Goal: Task Accomplishment & Management: Use online tool/utility

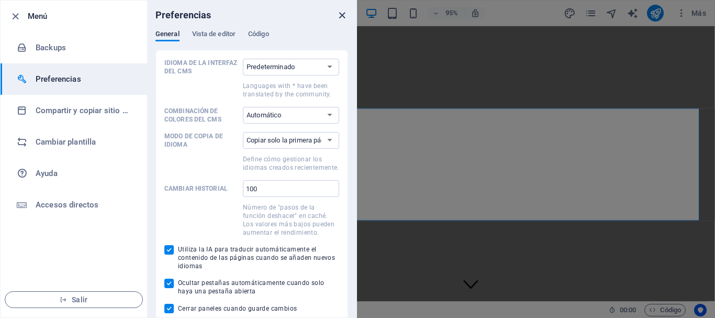
scroll to position [1396, 0]
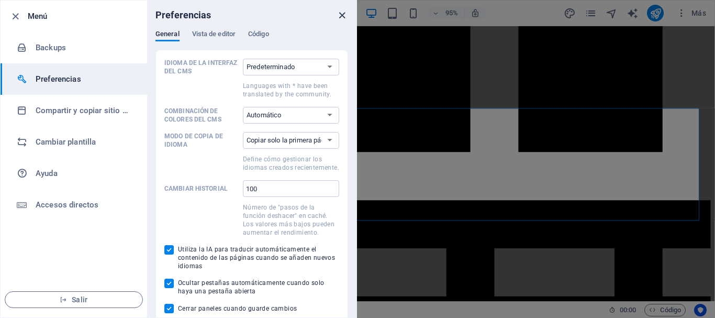
click at [343, 16] on icon "close" at bounding box center [342, 15] width 12 height 12
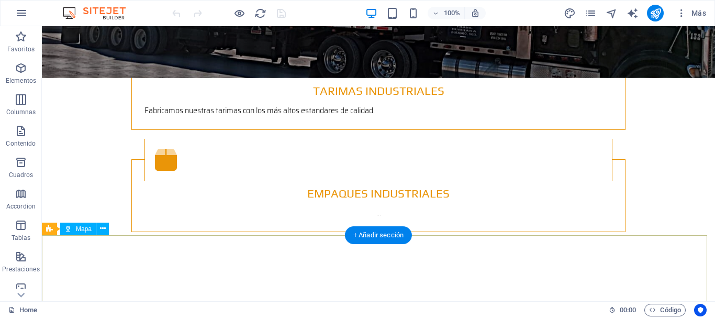
scroll to position [1474, 0]
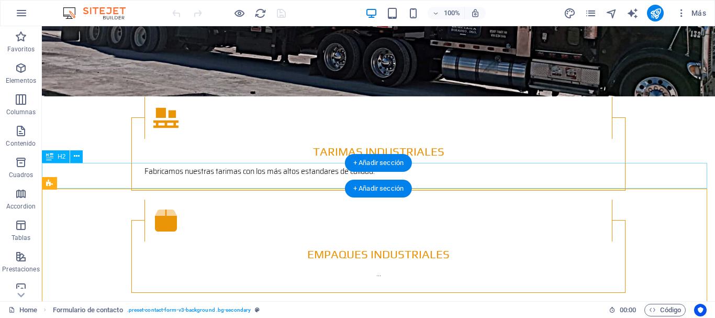
scroll to position [1317, 0]
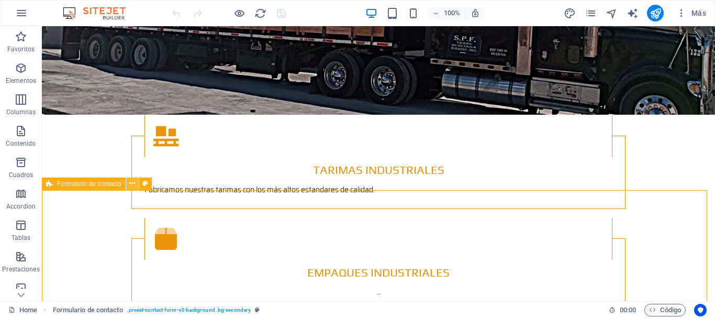
click at [130, 185] on icon at bounding box center [132, 183] width 6 height 11
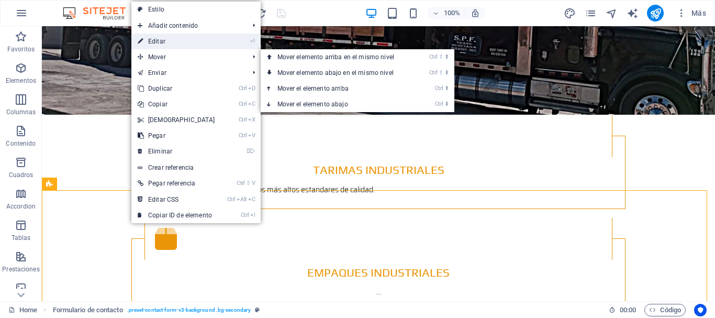
click at [170, 44] on link "⏎ Editar" at bounding box center [176, 41] width 90 height 16
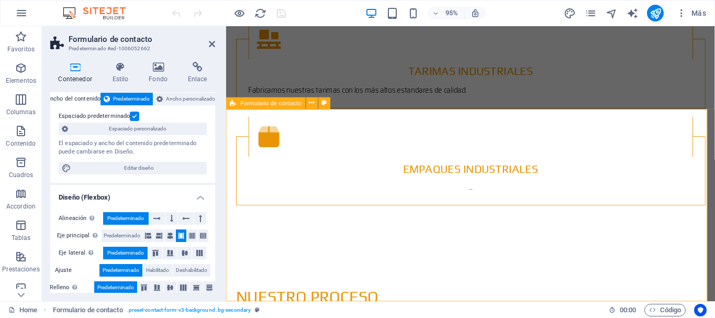
scroll to position [1369, 0]
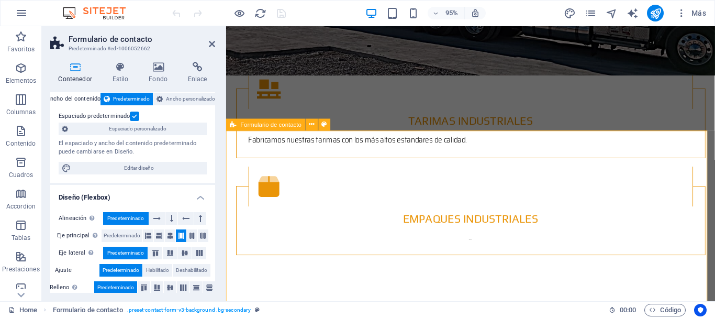
click at [261, 126] on span "Formulario de contacto" at bounding box center [271, 124] width 61 height 6
click at [311, 126] on icon at bounding box center [311, 124] width 5 height 10
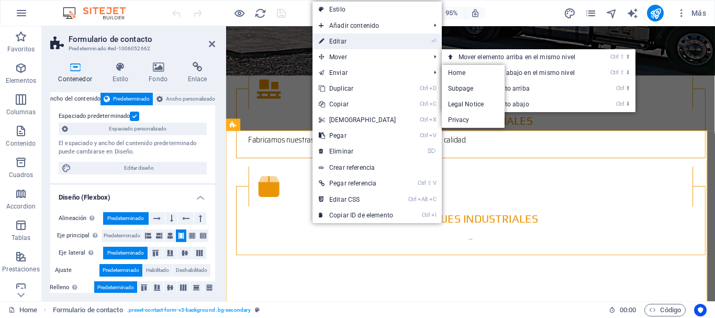
click at [341, 38] on link "⏎ Editar" at bounding box center [357, 41] width 90 height 16
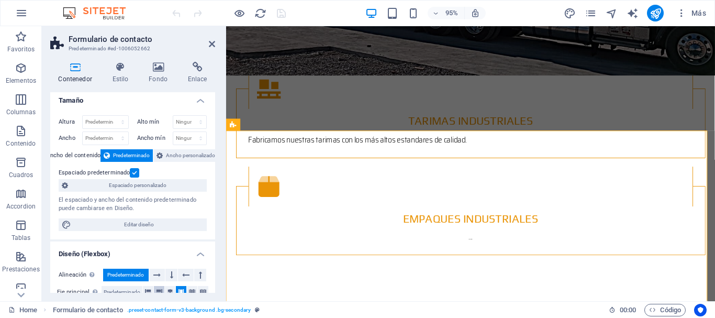
scroll to position [0, 0]
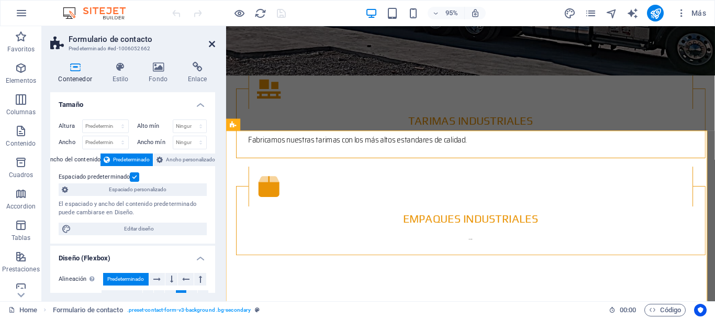
click at [209, 43] on icon at bounding box center [212, 44] width 6 height 8
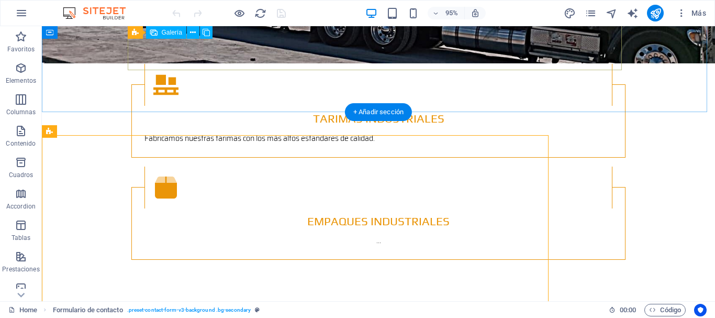
scroll to position [1370, 0]
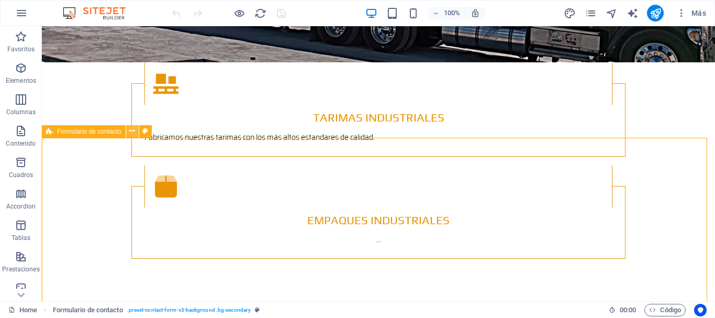
click at [134, 132] on icon at bounding box center [132, 131] width 6 height 11
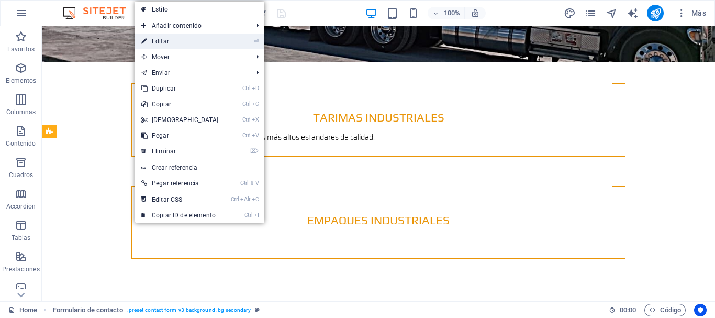
click at [179, 41] on link "⏎ Editar" at bounding box center [180, 41] width 90 height 16
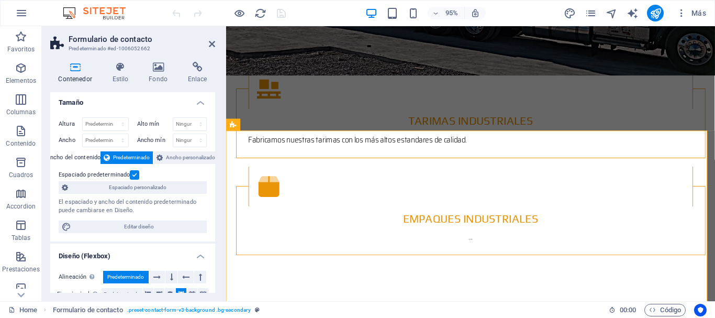
scroll to position [0, 0]
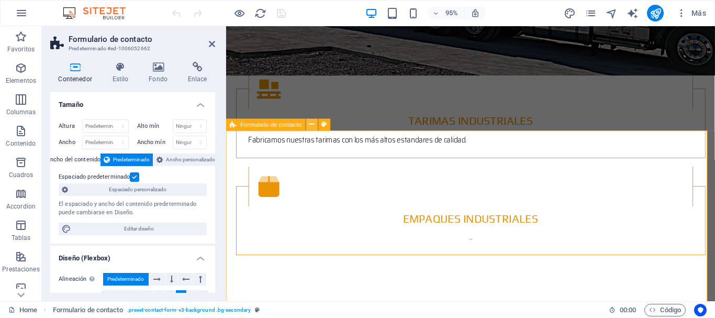
click at [313, 127] on icon at bounding box center [311, 124] width 5 height 10
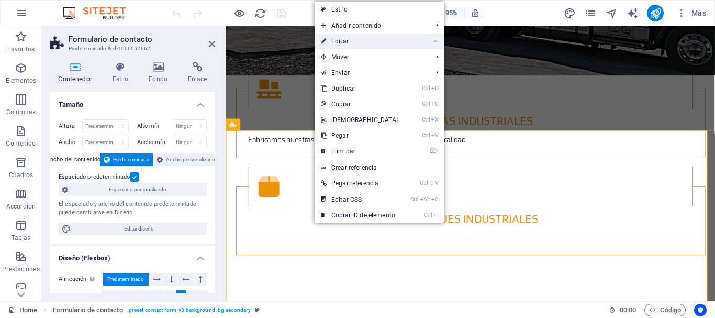
click at [353, 40] on link "⏎ Editar" at bounding box center [359, 41] width 90 height 16
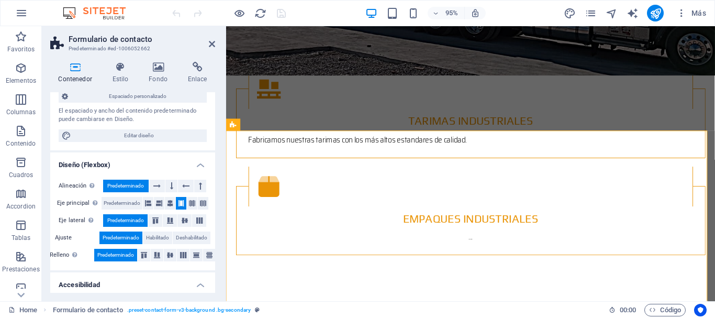
scroll to position [105, 0]
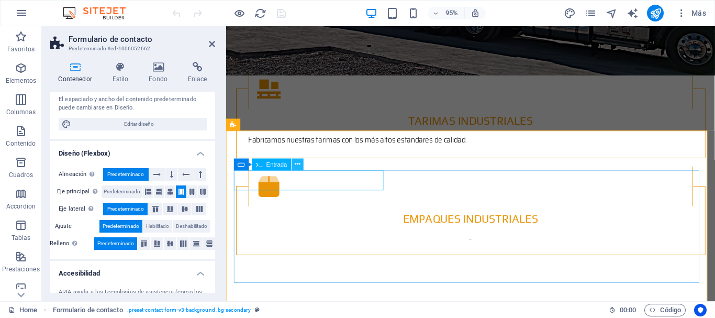
click at [297, 165] on icon at bounding box center [297, 164] width 5 height 10
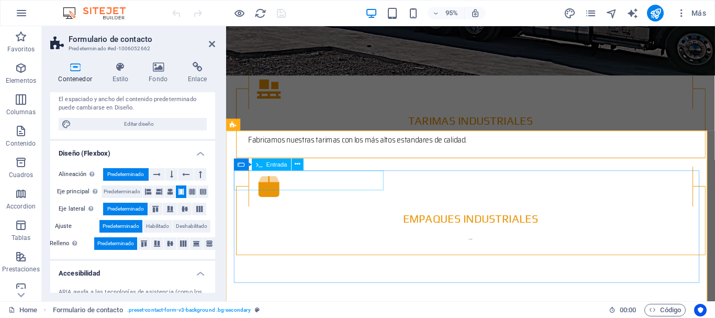
click at [288, 165] on icon at bounding box center [287, 164] width 5 height 10
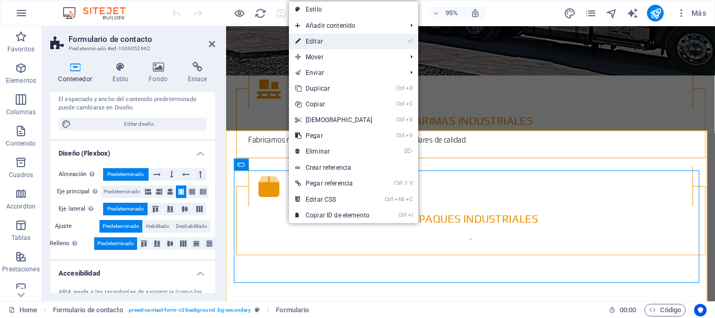
drag, startPoint x: 319, startPoint y: 40, endPoint x: 96, endPoint y: 17, distance: 224.6
click at [319, 40] on link "⏎ Editar" at bounding box center [334, 41] width 90 height 16
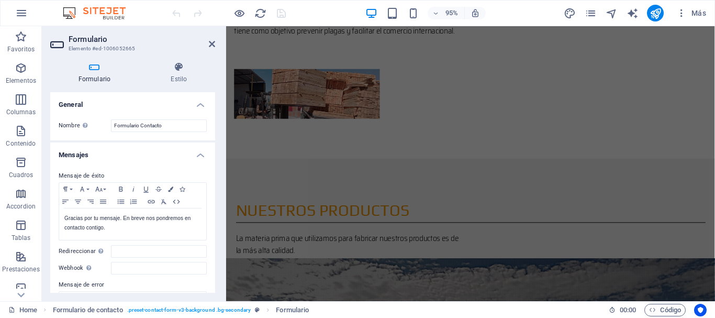
scroll to position [736, 0]
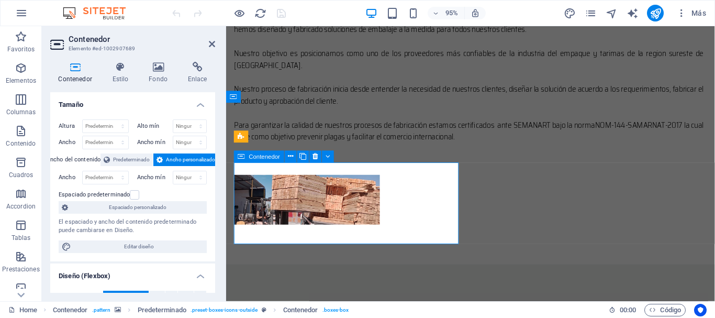
click at [328, 158] on icon at bounding box center [327, 156] width 5 height 10
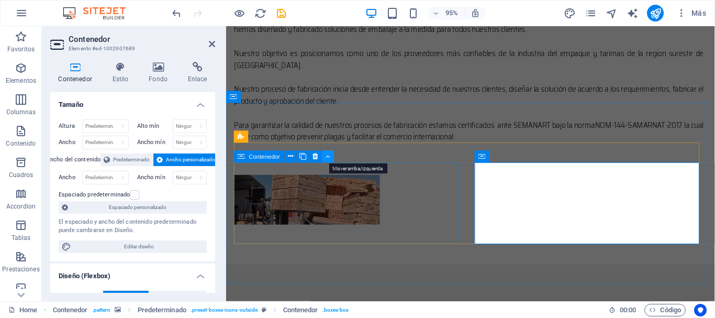
click at [326, 158] on icon at bounding box center [327, 156] width 5 height 10
click at [291, 159] on icon at bounding box center [290, 156] width 5 height 10
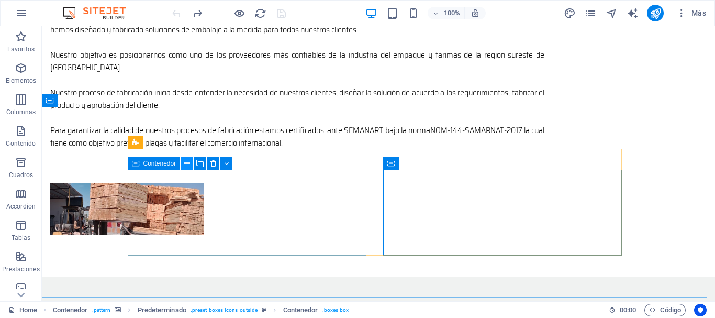
click at [182, 165] on button at bounding box center [187, 163] width 13 height 13
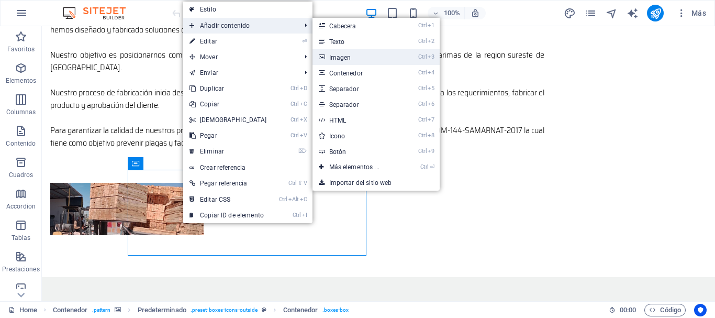
drag, startPoint x: 347, startPoint y: 56, endPoint x: 120, endPoint y: 95, distance: 230.4
click at [347, 56] on link "Ctrl 3 Imagen" at bounding box center [356, 57] width 88 height 16
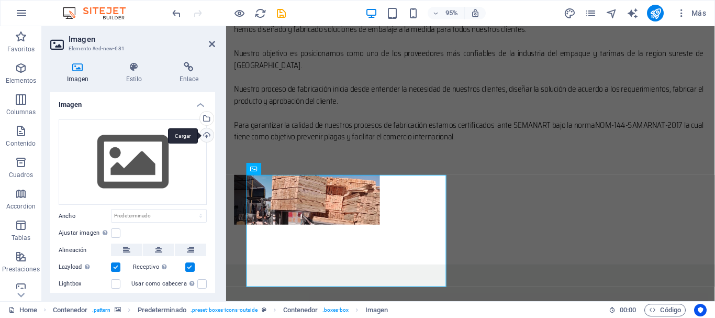
click at [205, 134] on div "Cargar" at bounding box center [206, 136] width 16 height 16
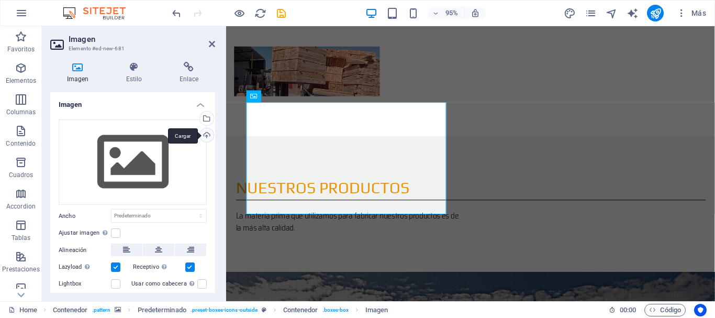
scroll to position [893, 0]
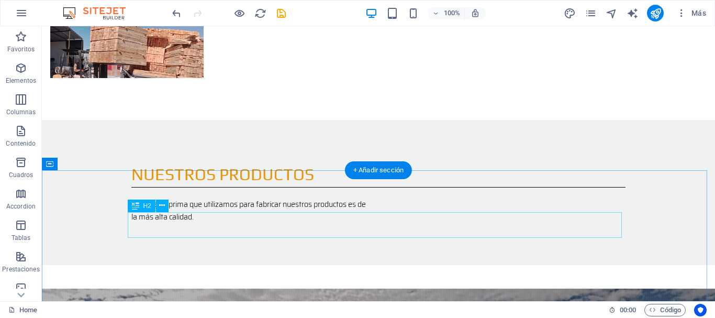
scroll to position [840, 0]
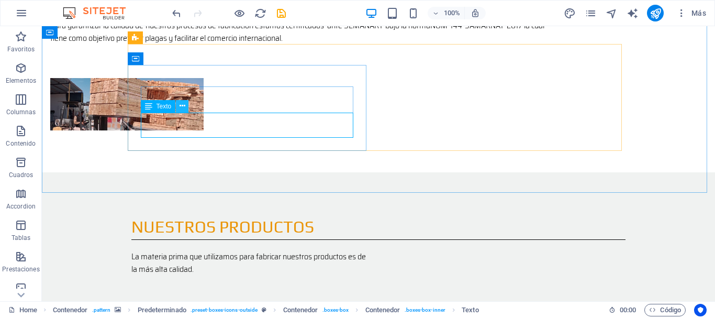
click at [183, 106] on icon at bounding box center [182, 105] width 6 height 11
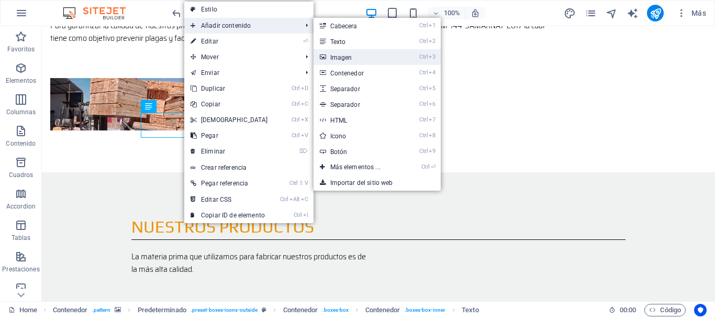
drag, startPoint x: 347, startPoint y: 61, endPoint x: 118, endPoint y: 109, distance: 233.6
click at [347, 61] on link "Ctrl 3 Imagen" at bounding box center [357, 57] width 88 height 16
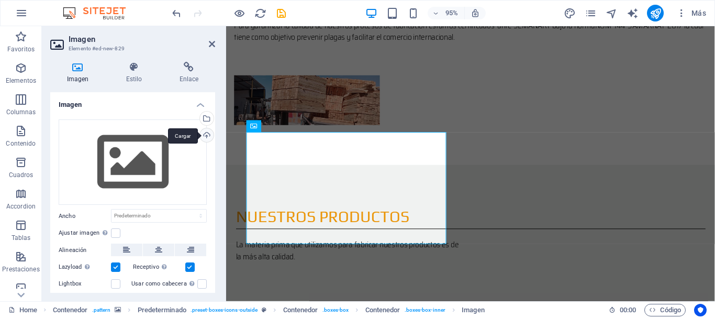
click at [207, 140] on div "Cargar" at bounding box center [206, 136] width 16 height 16
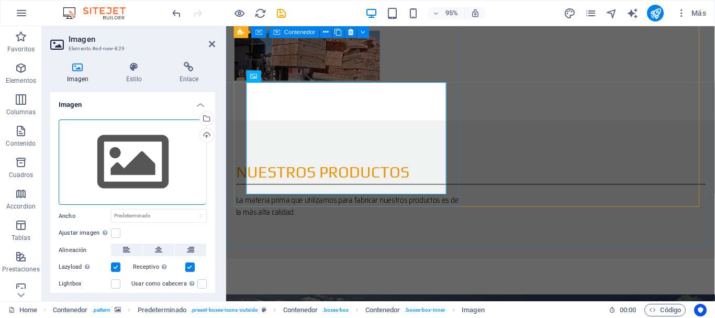
scroll to position [893, 0]
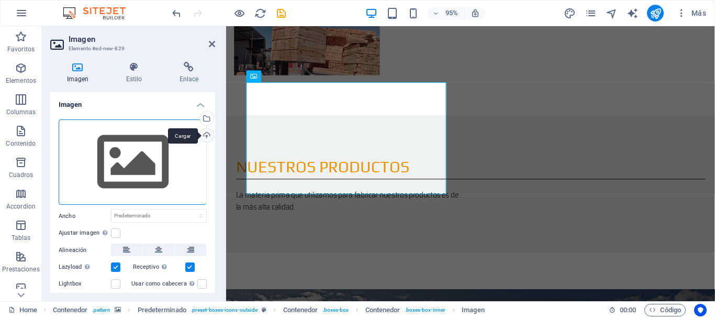
click at [205, 137] on div "Cargar" at bounding box center [206, 136] width 16 height 16
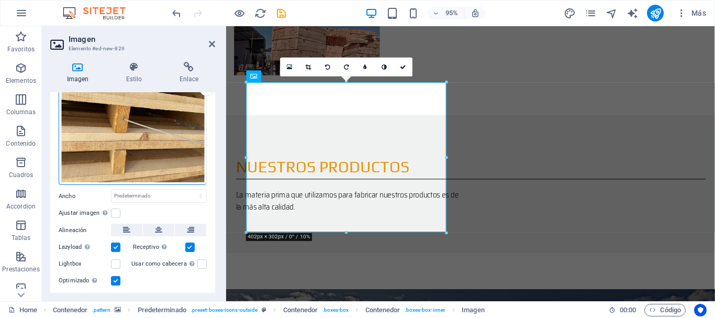
scroll to position [0, 0]
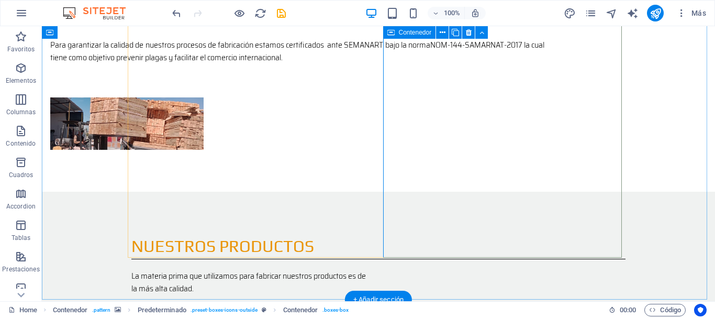
scroll to position [893, 0]
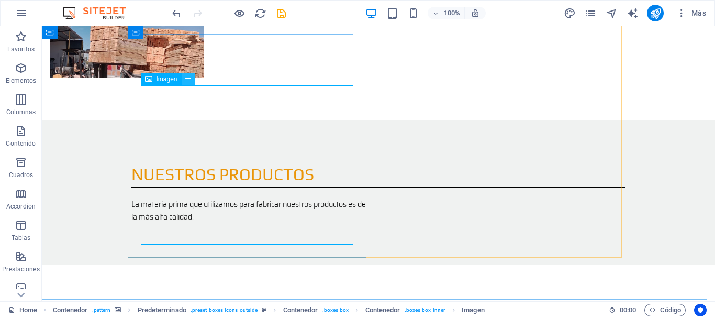
click at [187, 81] on icon at bounding box center [188, 78] width 6 height 11
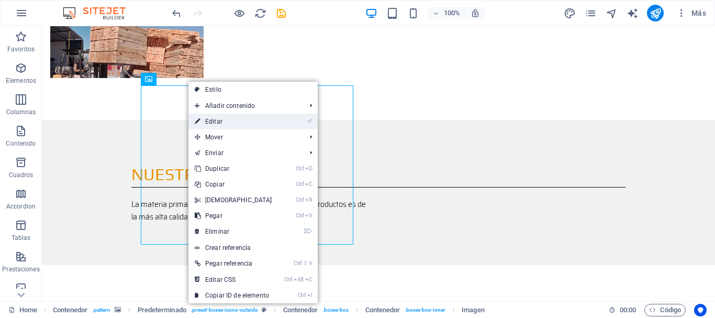
click at [220, 120] on link "⏎ Editar" at bounding box center [233, 122] width 90 height 16
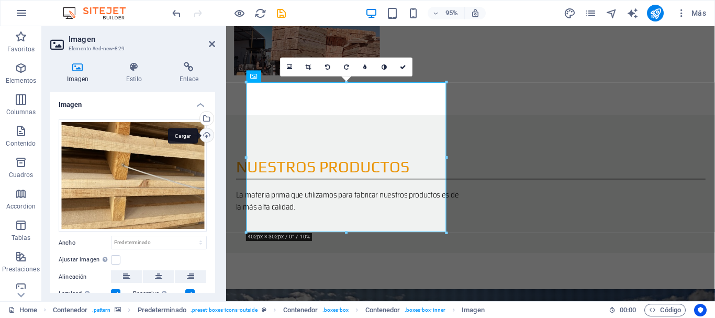
click at [202, 138] on div "Cargar" at bounding box center [206, 136] width 16 height 16
click at [201, 138] on div "Cargar" at bounding box center [206, 136] width 16 height 16
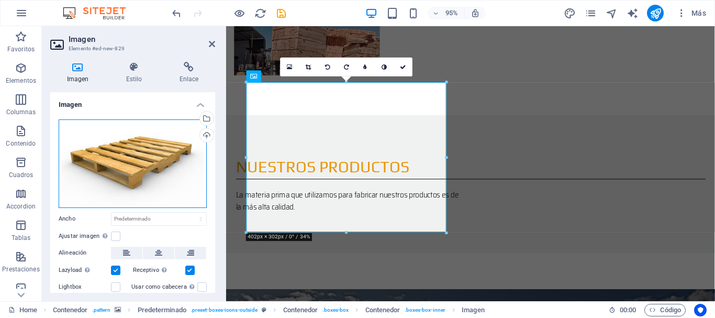
click at [175, 186] on div "Arrastra archivos aquí, haz clic para escoger archivos o selecciona archivos de…" at bounding box center [133, 163] width 148 height 88
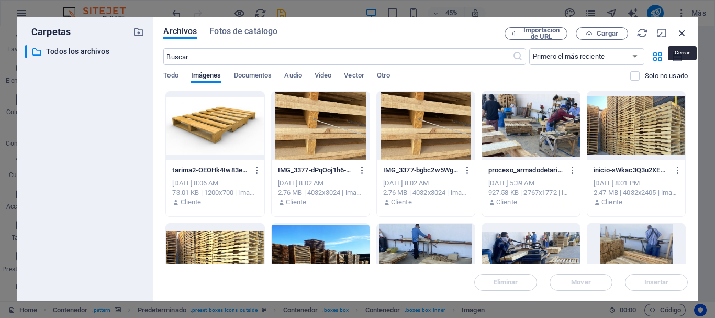
drag, startPoint x: 682, startPoint y: 33, endPoint x: 474, endPoint y: 7, distance: 209.9
click at [682, 33] on icon "button" at bounding box center [682, 33] width 12 height 12
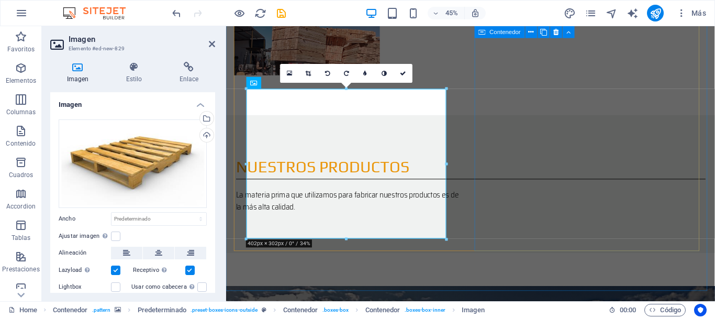
scroll to position [886, 0]
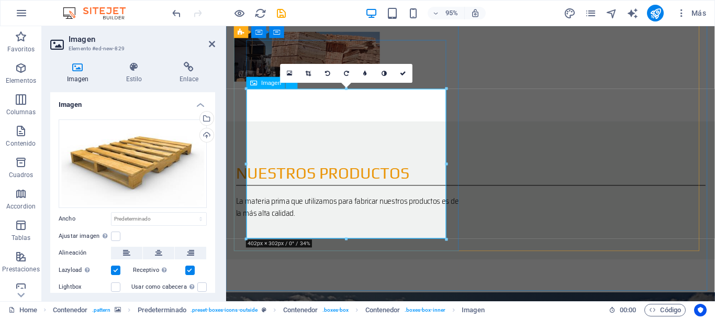
click at [265, 84] on span "Imagen" at bounding box center [271, 83] width 20 height 6
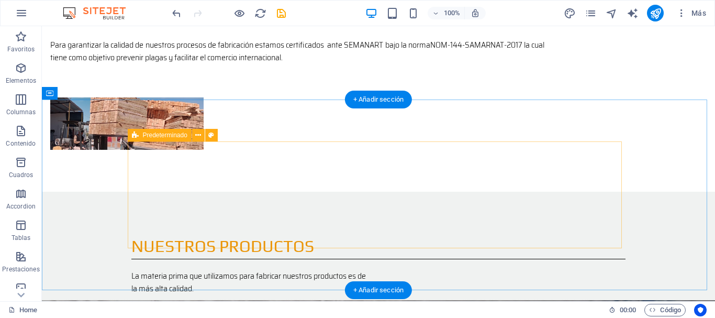
scroll to position [833, 0]
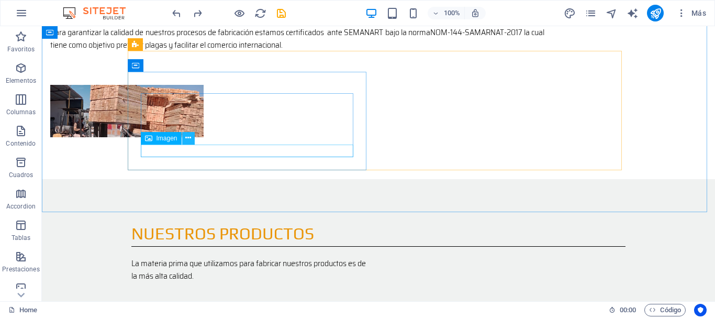
click at [191, 137] on button at bounding box center [188, 138] width 13 height 13
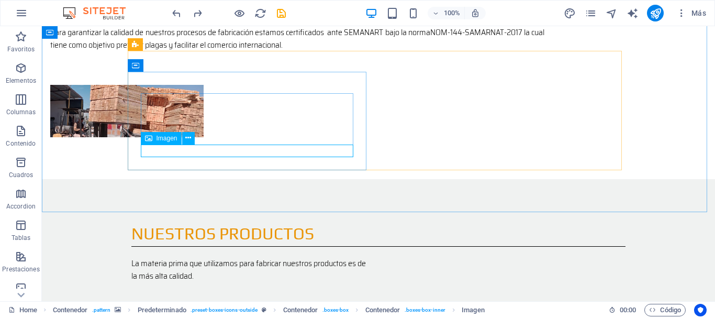
click at [157, 140] on span "Imagen" at bounding box center [166, 138] width 21 height 6
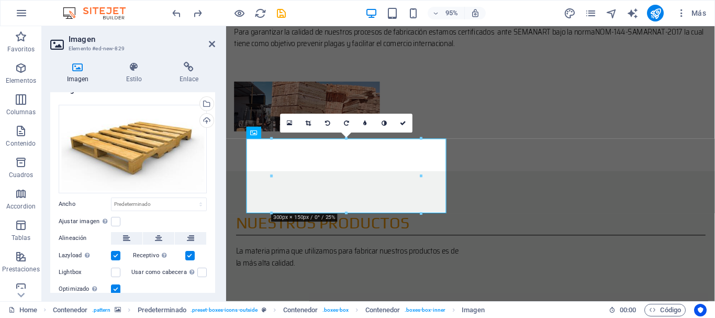
scroll to position [0, 0]
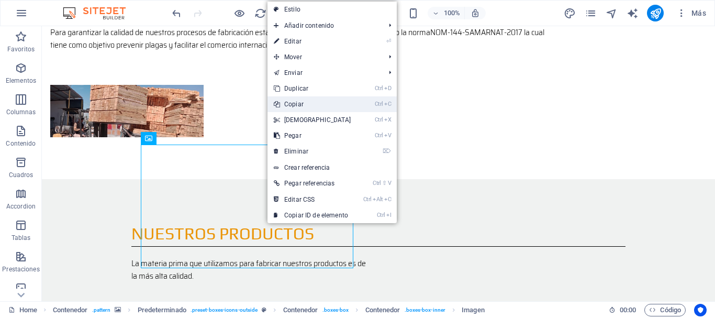
click at [300, 107] on link "Ctrl C Copiar" at bounding box center [312, 104] width 90 height 16
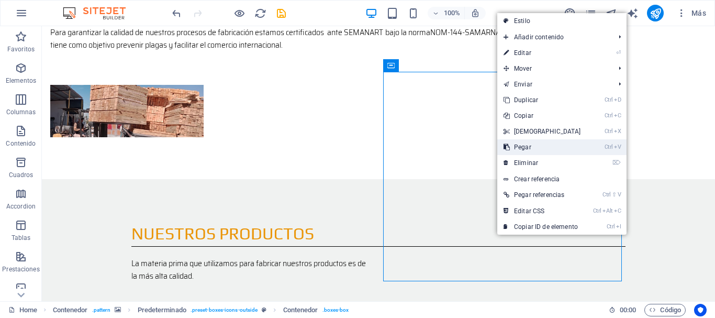
click at [538, 144] on link "Ctrl V Pegar" at bounding box center [542, 147] width 90 height 16
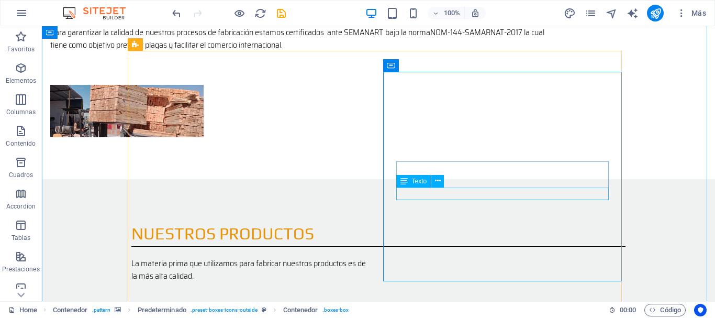
click at [439, 182] on icon at bounding box center [438, 180] width 6 height 11
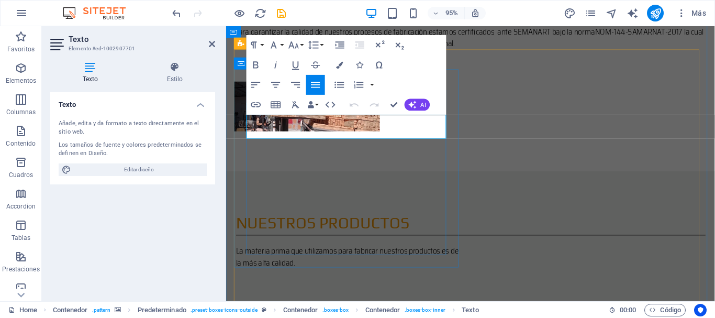
drag, startPoint x: 277, startPoint y: 136, endPoint x: 236, endPoint y: 127, distance: 42.2
copy p "Fabricamos nuestras tarimas con los más altos estandares de calidad."
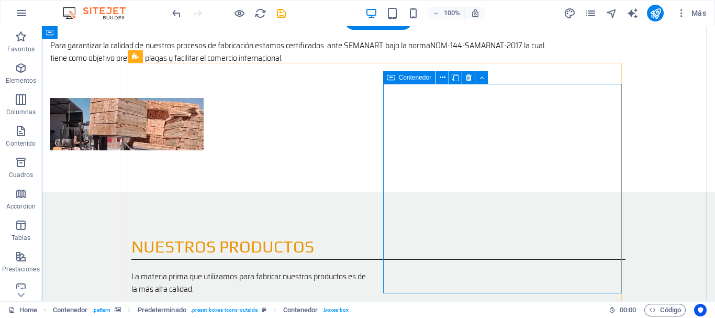
scroll to position [821, 0]
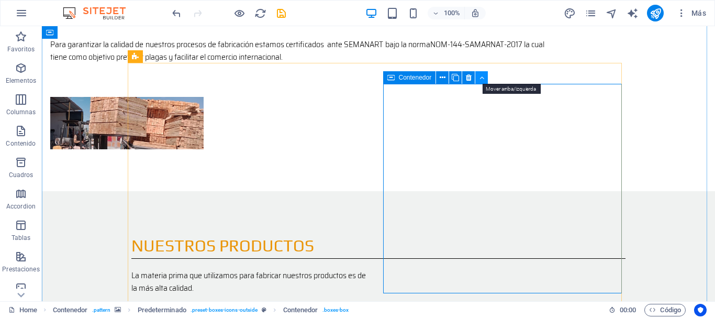
click at [483, 79] on icon at bounding box center [481, 77] width 5 height 11
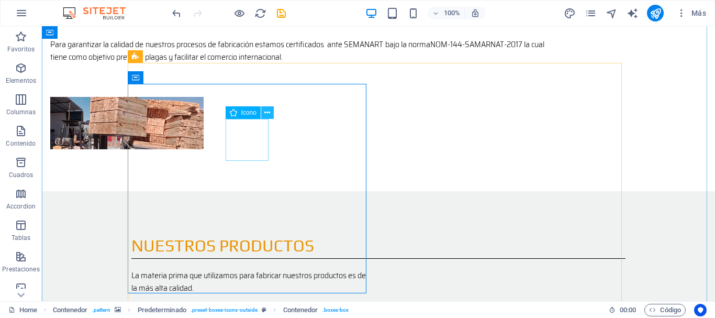
click at [268, 108] on icon at bounding box center [267, 112] width 6 height 11
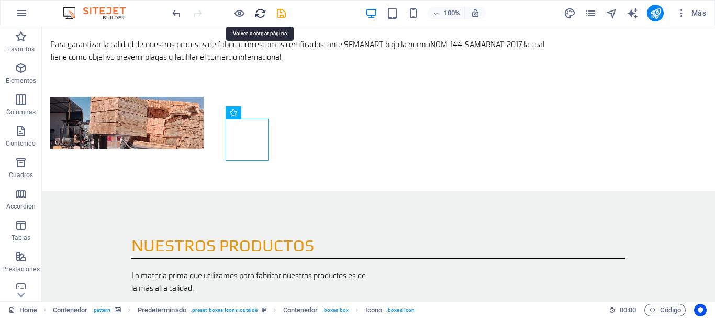
click at [259, 14] on icon "reload" at bounding box center [260, 13] width 12 height 12
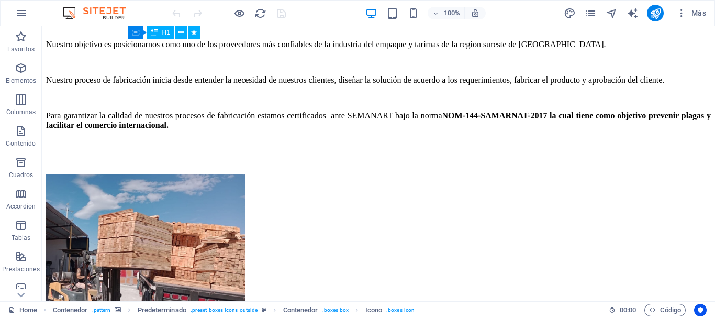
scroll to position [785, 0]
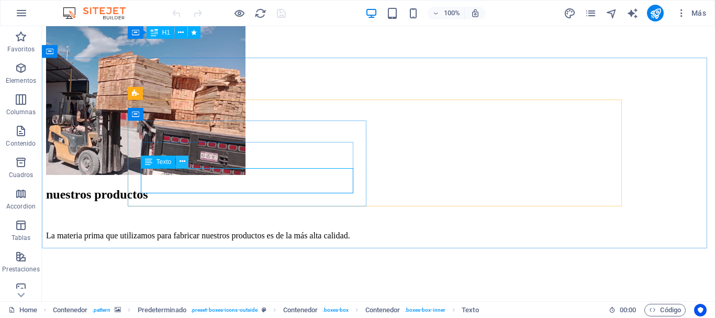
click at [180, 162] on icon at bounding box center [182, 161] width 6 height 11
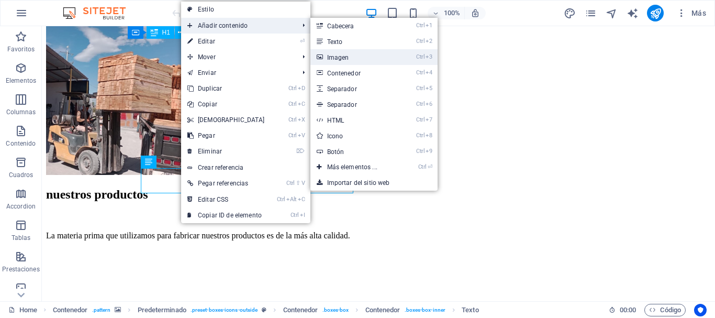
click at [339, 57] on link "Ctrl 3 Imagen" at bounding box center [354, 57] width 88 height 16
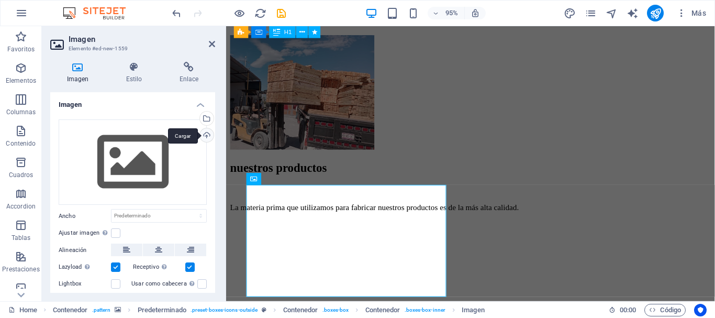
click at [206, 137] on div "Cargar" at bounding box center [206, 136] width 16 height 16
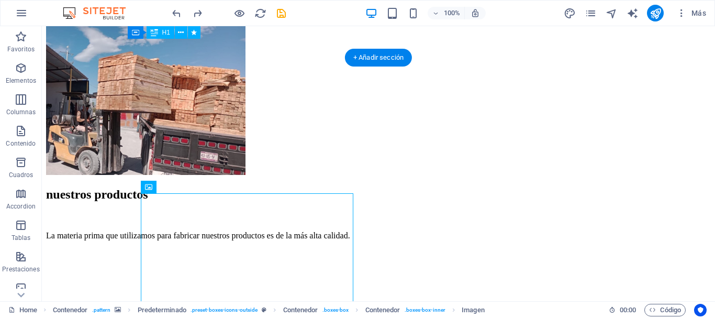
click at [642, 251] on figure at bounding box center [378, 251] width 664 height 0
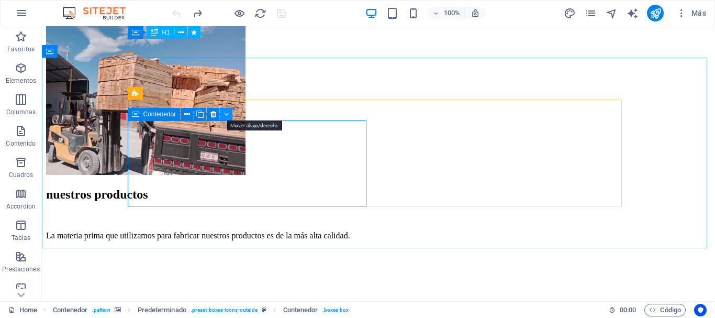
click at [224, 116] on icon at bounding box center [226, 114] width 5 height 11
click at [191, 118] on button at bounding box center [187, 114] width 13 height 13
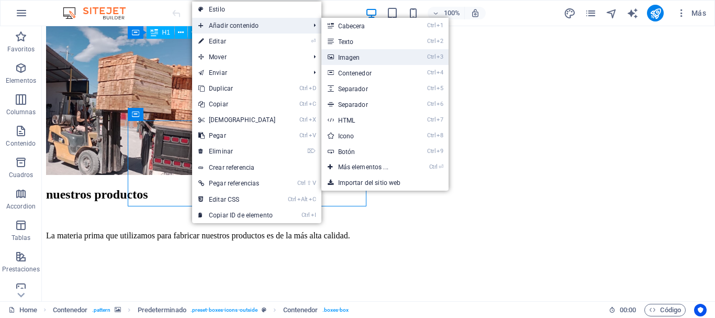
drag, startPoint x: 354, startPoint y: 57, endPoint x: 117, endPoint y: 71, distance: 238.0
click at [354, 57] on link "Ctrl 3 Imagen" at bounding box center [365, 57] width 88 height 16
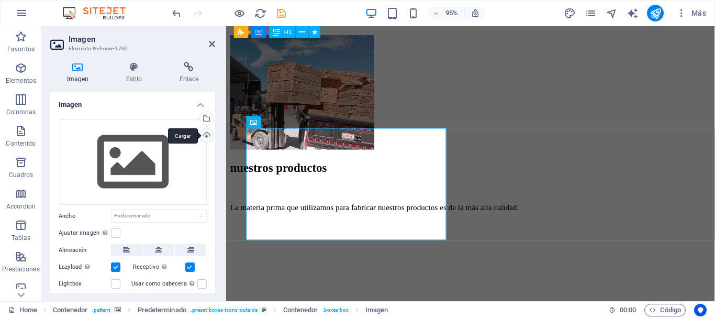
click at [204, 136] on div "Cargar" at bounding box center [206, 136] width 16 height 16
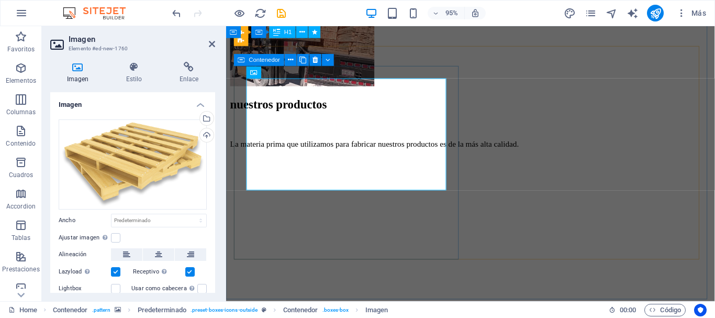
scroll to position [837, 0]
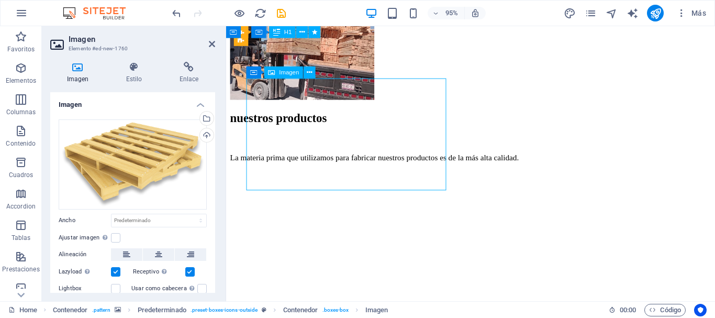
click at [309, 73] on icon at bounding box center [309, 72] width 5 height 10
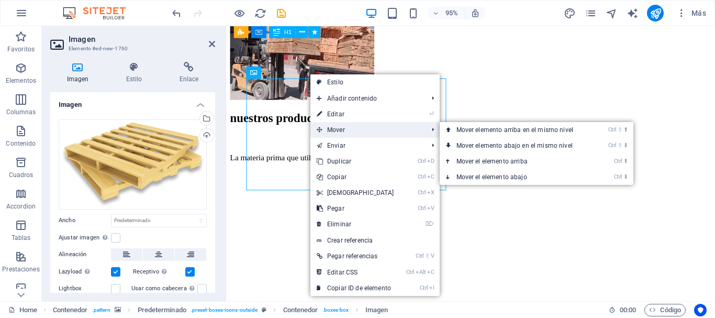
click at [356, 132] on span "Mover" at bounding box center [367, 130] width 114 height 16
click at [487, 176] on link "Ctrl ⬇ Mover el elemento abajo" at bounding box center [516, 177] width 154 height 16
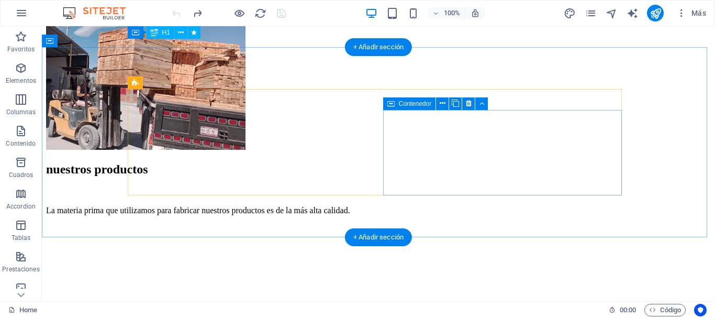
scroll to position [741, 0]
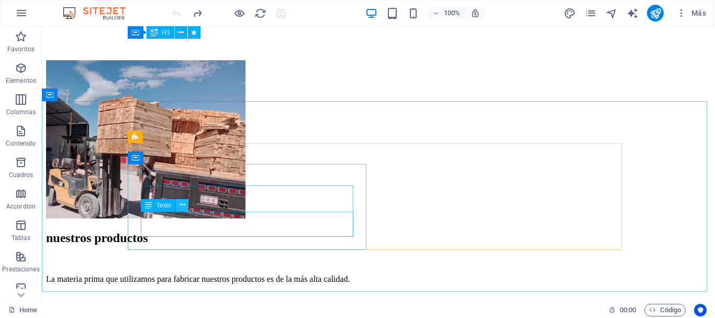
click at [184, 207] on icon at bounding box center [182, 204] width 6 height 11
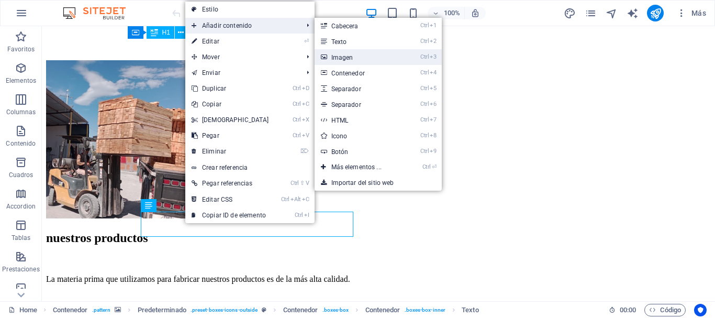
drag, startPoint x: 355, startPoint y: 56, endPoint x: 134, endPoint y: 37, distance: 222.1
click at [355, 56] on link "Ctrl 3 Imagen" at bounding box center [358, 57] width 88 height 16
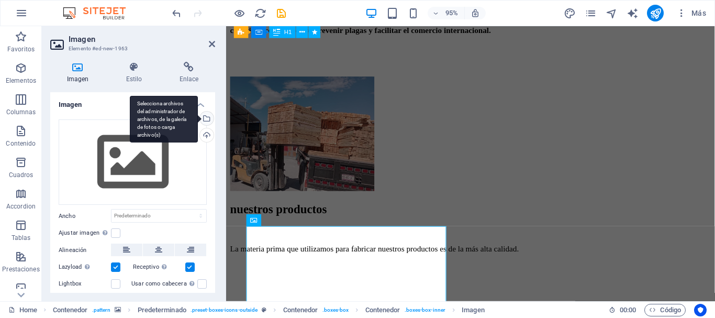
click at [206, 120] on div "Selecciona archivos del administrador de archivos, de la galería de fotos o car…" at bounding box center [206, 119] width 16 height 16
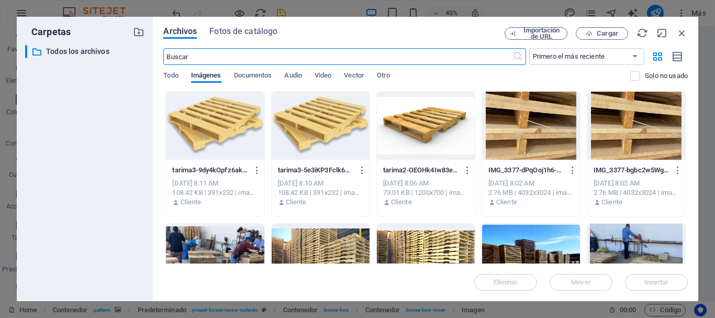
scroll to position [1039, 0]
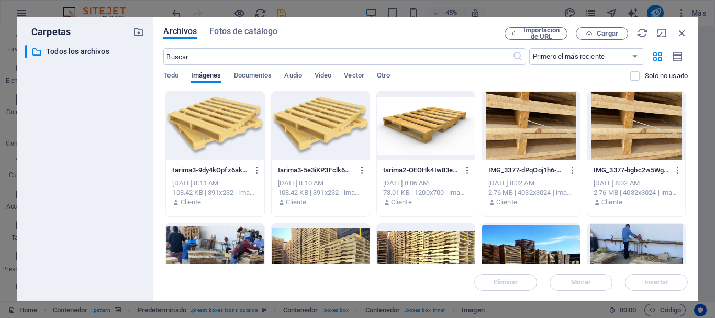
click at [225, 134] on div at bounding box center [215, 126] width 98 height 68
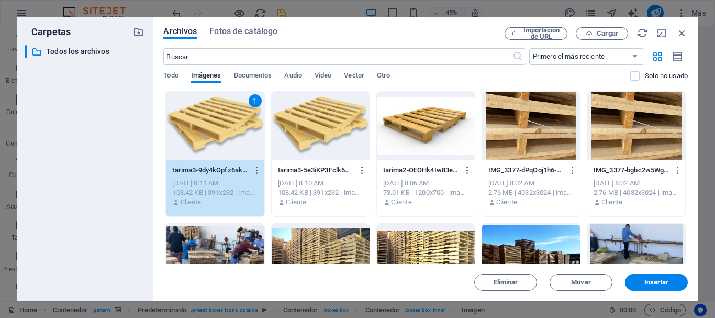
click at [225, 134] on div "1" at bounding box center [215, 126] width 98 height 68
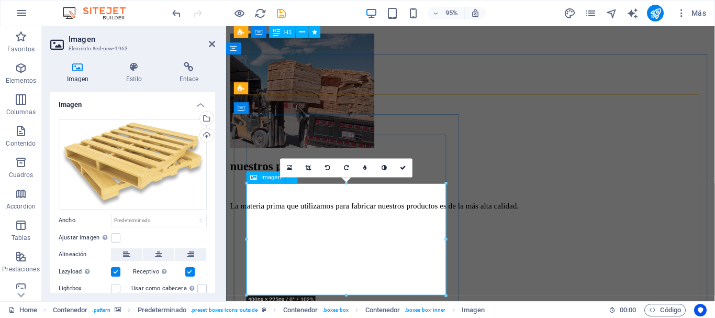
scroll to position [846, 0]
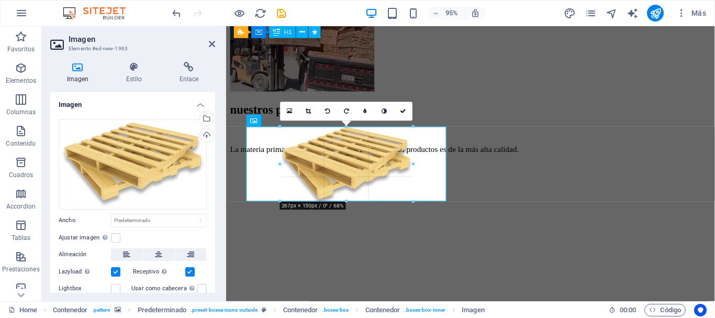
drag, startPoint x: 445, startPoint y: 239, endPoint x: 375, endPoint y: 194, distance: 82.6
type input "267"
select select "px"
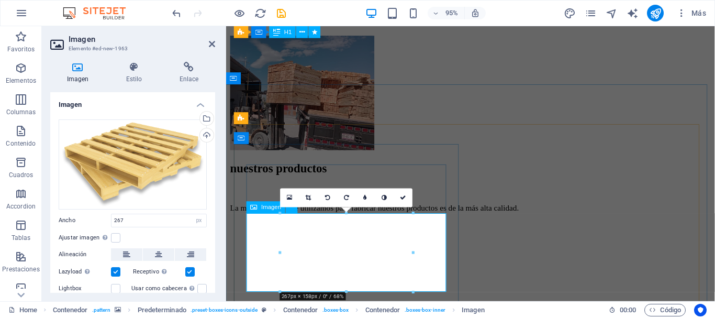
scroll to position [898, 0]
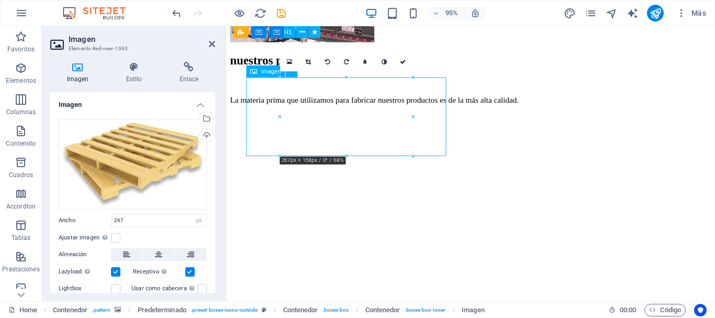
drag, startPoint x: 454, startPoint y: 161, endPoint x: 420, endPoint y: 141, distance: 39.7
click at [411, 143] on div at bounding box center [413, 116] width 4 height 78
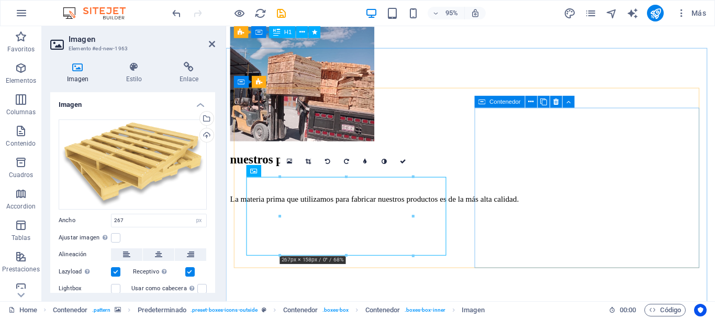
scroll to position [793, 0]
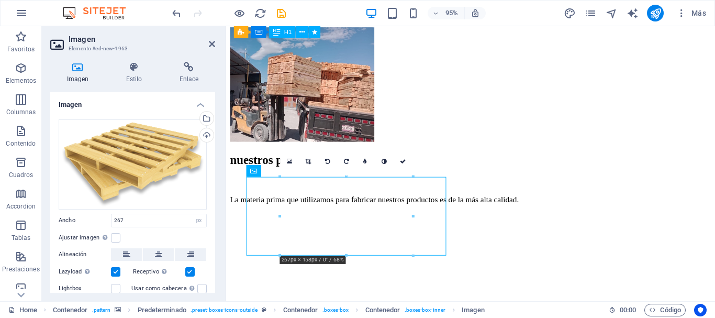
select select "DISABLED_OPTION_VALUE"
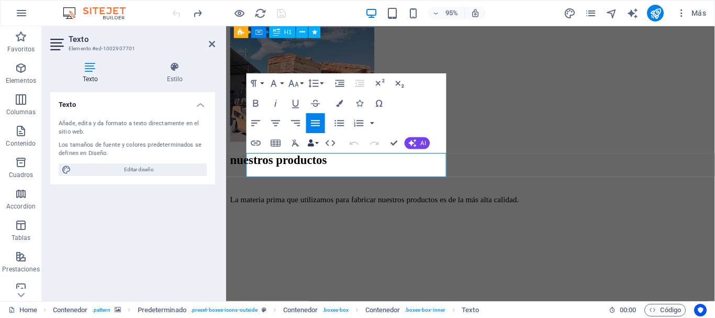
click at [320, 143] on button "Data Bindings" at bounding box center [313, 143] width 14 height 20
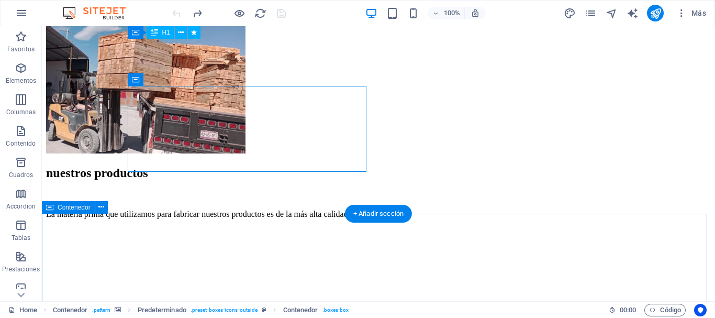
scroll to position [741, 0]
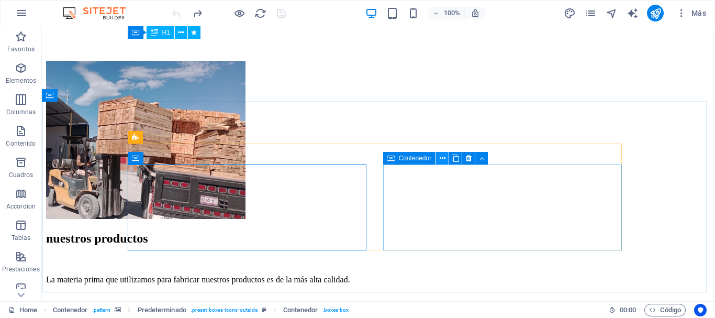
click at [443, 159] on icon at bounding box center [442, 158] width 6 height 11
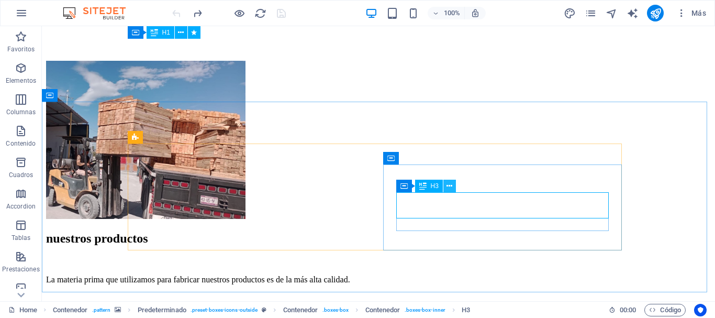
click at [450, 187] on icon at bounding box center [449, 186] width 6 height 11
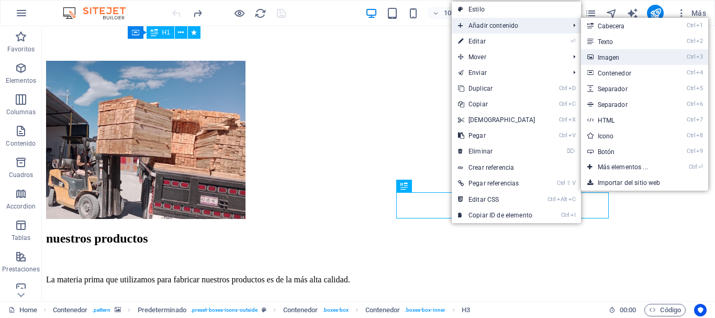
drag, startPoint x: 618, startPoint y: 59, endPoint x: 412, endPoint y: 36, distance: 207.0
click at [618, 59] on link "Ctrl 3 Imagen" at bounding box center [625, 57] width 88 height 16
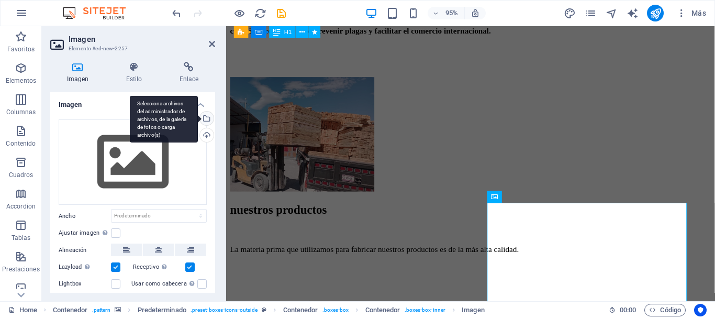
click at [204, 118] on div "Selecciona archivos del administrador de archivos, de la galería de fotos o car…" at bounding box center [206, 119] width 16 height 16
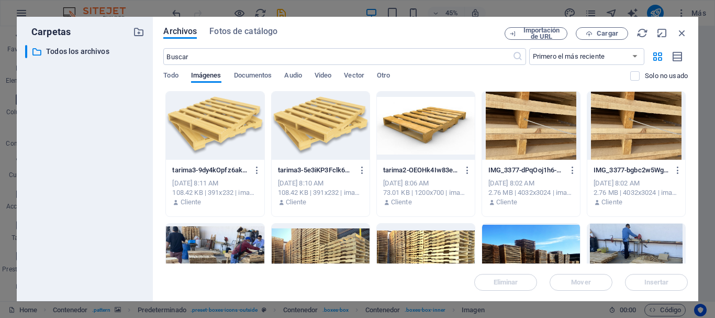
click at [223, 131] on div at bounding box center [215, 126] width 98 height 68
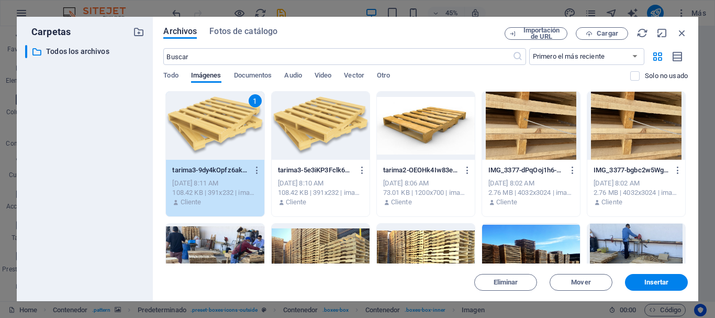
click at [223, 131] on div "1" at bounding box center [215, 126] width 98 height 68
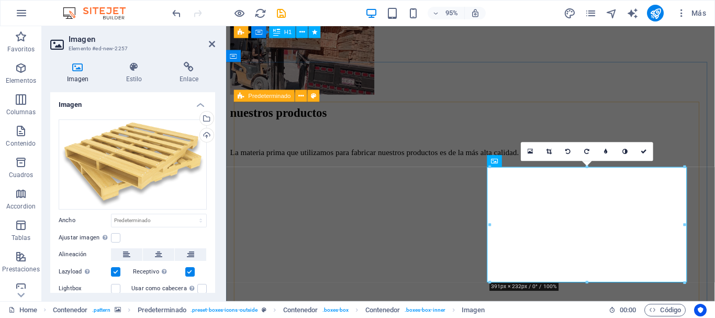
scroll to position [845, 0]
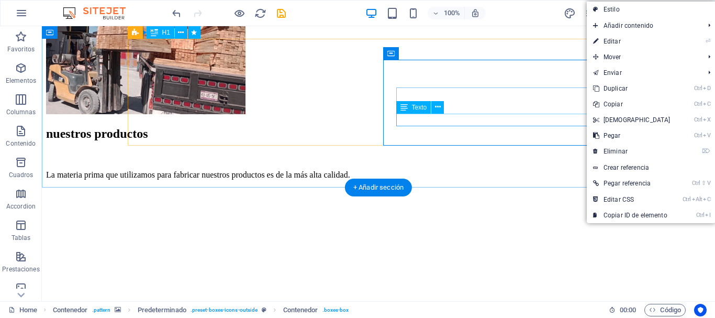
drag, startPoint x: 421, startPoint y: 135, endPoint x: 513, endPoint y: 121, distance: 93.2
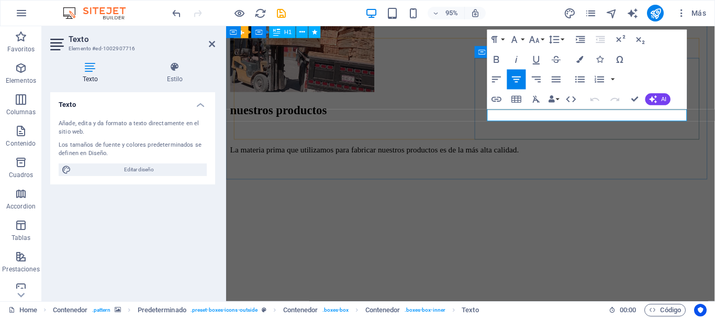
drag, startPoint x: 610, startPoint y: 118, endPoint x: 581, endPoint y: 118, distance: 28.8
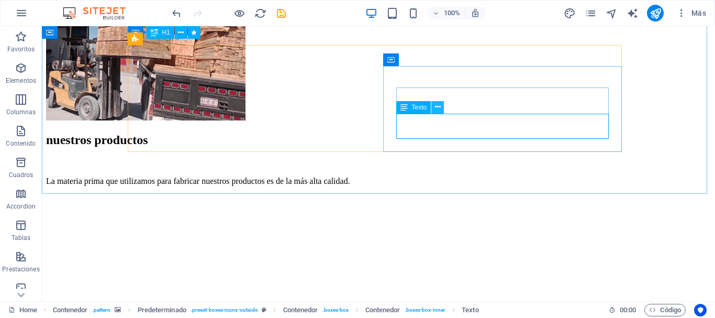
click at [438, 111] on icon at bounding box center [438, 107] width 6 height 11
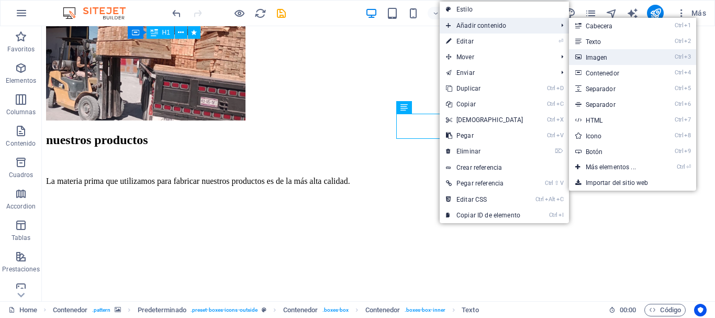
drag, startPoint x: 595, startPoint y: 56, endPoint x: 245, endPoint y: 104, distance: 352.7
click at [595, 56] on link "Ctrl 3 Imagen" at bounding box center [613, 57] width 88 height 16
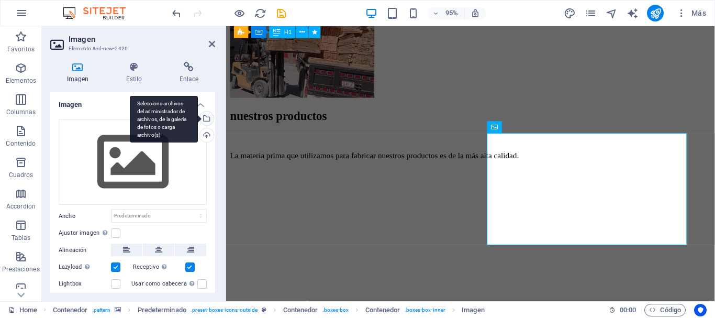
click at [198, 122] on div "Selecciona archivos del administrador de archivos, de la galería de fotos o car…" at bounding box center [164, 119] width 68 height 47
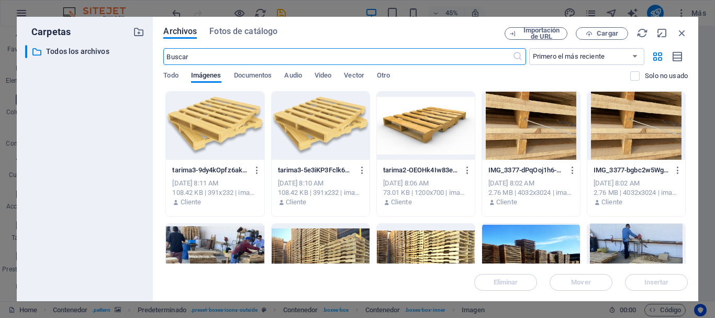
click at [305, 126] on div at bounding box center [321, 126] width 98 height 68
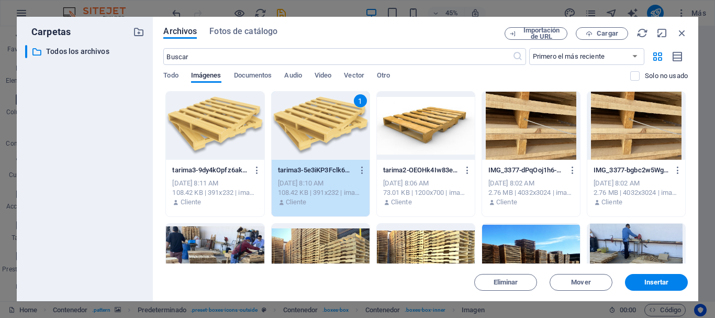
click at [305, 126] on div "1" at bounding box center [321, 126] width 98 height 68
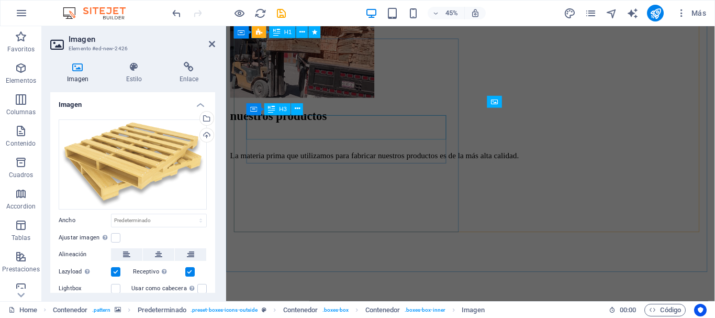
scroll to position [866, 0]
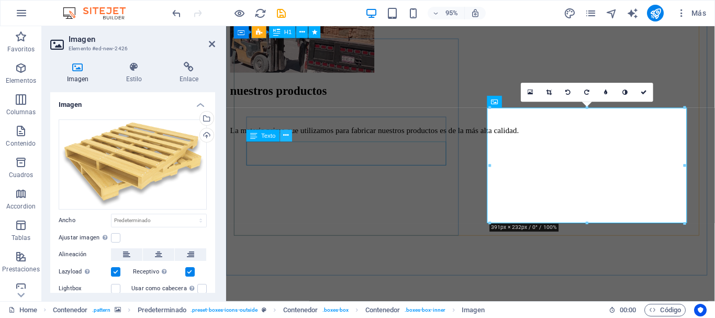
click at [287, 138] on icon at bounding box center [285, 135] width 5 height 10
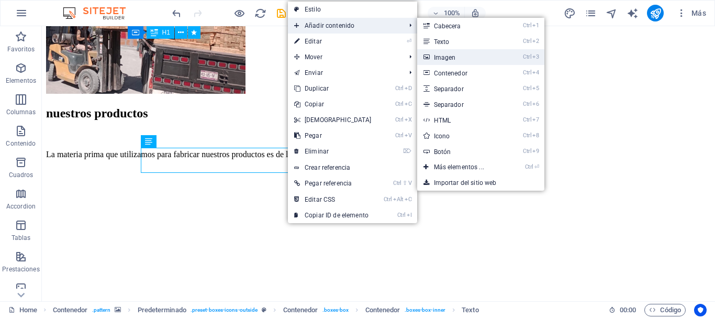
drag, startPoint x: 450, startPoint y: 59, endPoint x: 235, endPoint y: 35, distance: 216.3
click at [450, 59] on link "Ctrl 3 Imagen" at bounding box center [461, 57] width 88 height 16
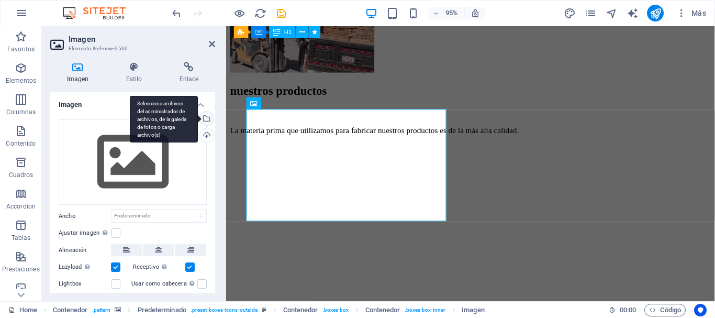
click at [204, 121] on div "Selecciona archivos del administrador de archivos, de la galería de fotos o car…" at bounding box center [206, 119] width 16 height 16
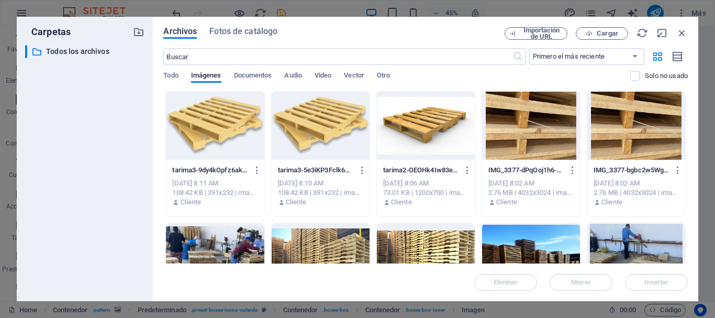
click at [316, 131] on div at bounding box center [321, 126] width 98 height 68
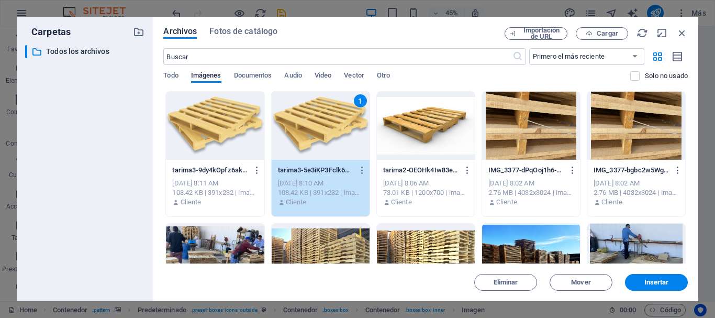
click at [316, 131] on div "1" at bounding box center [321, 126] width 98 height 68
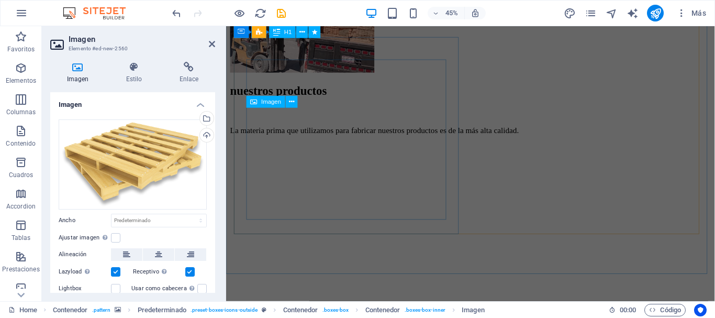
scroll to position [867, 0]
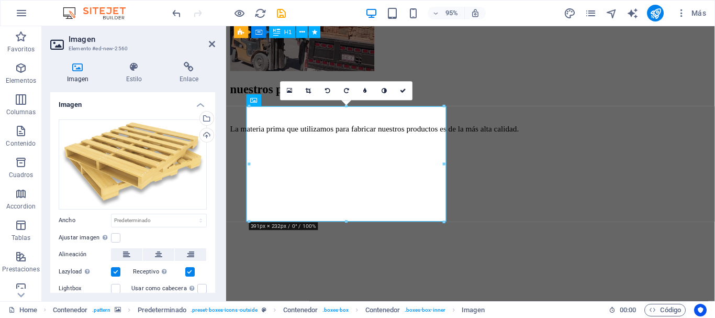
click at [399, 190] on figure at bounding box center [483, 190] width 506 height 0
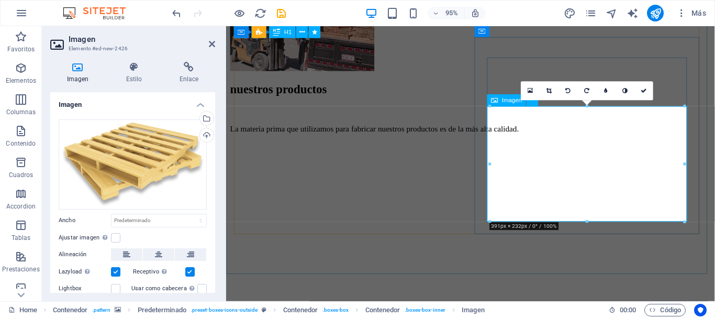
click at [200, 138] on div "Cargar" at bounding box center [206, 136] width 16 height 16
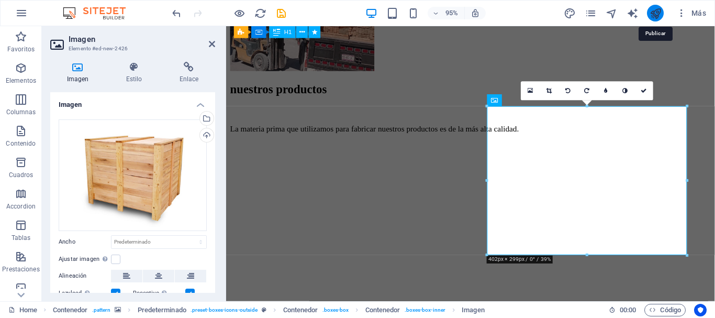
click at [656, 16] on icon "publish" at bounding box center [655, 13] width 12 height 12
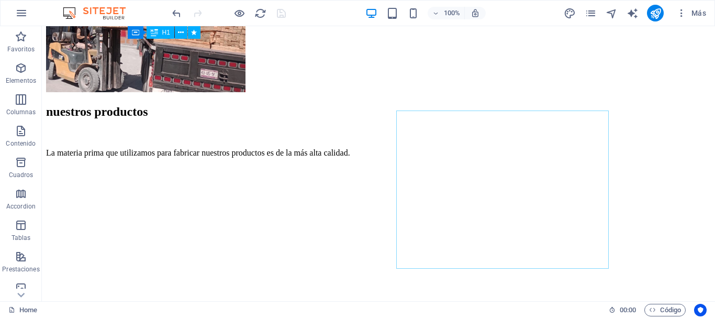
scroll to position [815, 0]
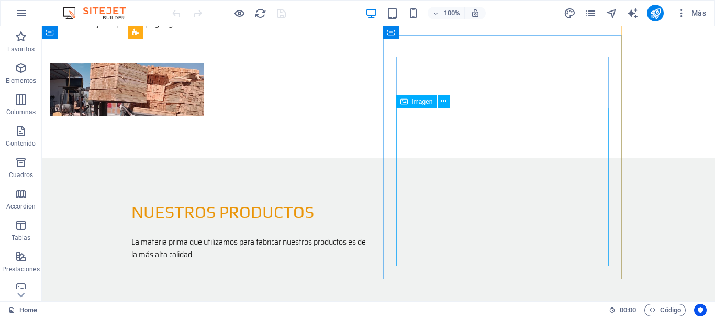
scroll to position [837, 0]
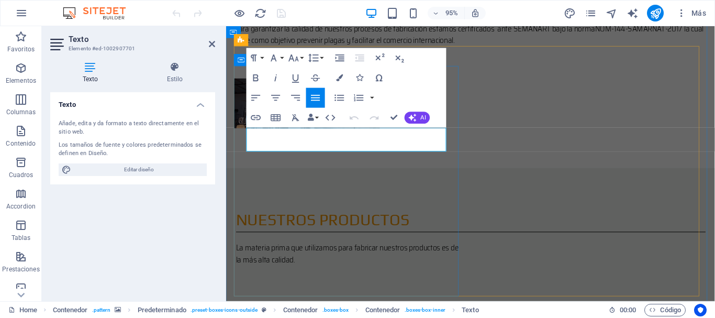
drag, startPoint x: 303, startPoint y: 148, endPoint x: 240, endPoint y: 139, distance: 63.5
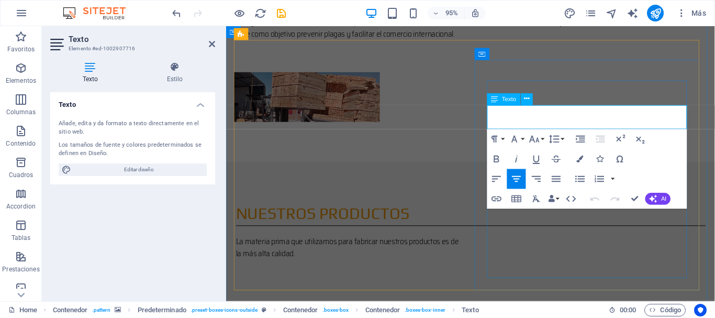
drag, startPoint x: 611, startPoint y: 120, endPoint x: 506, endPoint y: 116, distance: 104.2
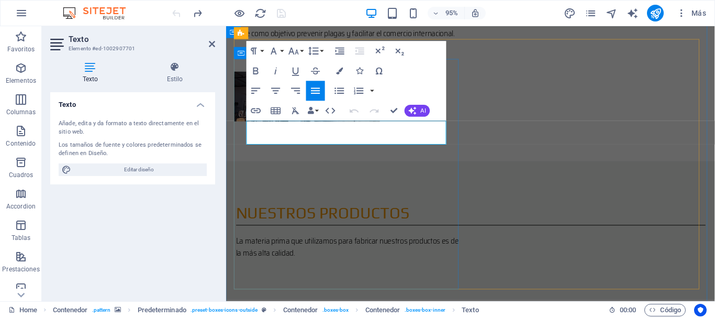
drag, startPoint x: 282, startPoint y: 146, endPoint x: 246, endPoint y: 133, distance: 38.2
copy p "Fabricamos nuestras tarimas con los más altos estandares de calidad."
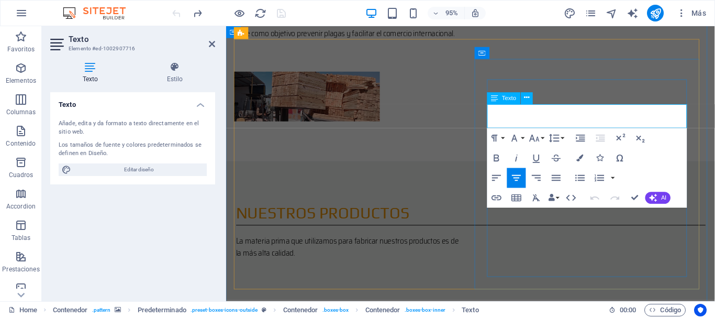
drag, startPoint x: 626, startPoint y: 117, endPoint x: 511, endPoint y: 117, distance: 115.1
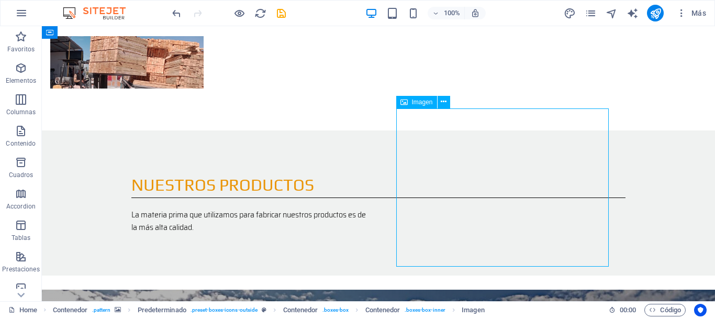
scroll to position [897, 0]
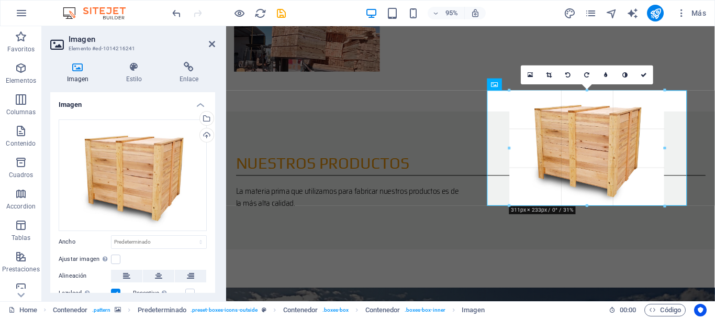
drag, startPoint x: 685, startPoint y: 237, endPoint x: 430, endPoint y: 183, distance: 260.9
type input "311"
select select "px"
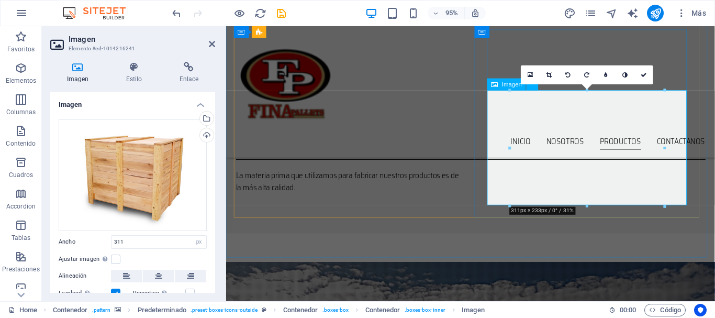
scroll to position [844, 0]
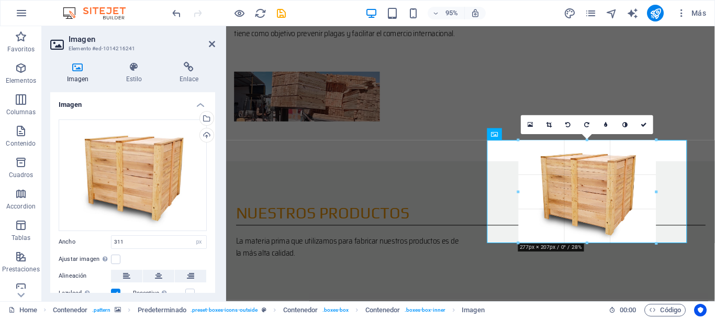
drag, startPoint x: 664, startPoint y: 253, endPoint x: 646, endPoint y: 229, distance: 30.2
type input "277"
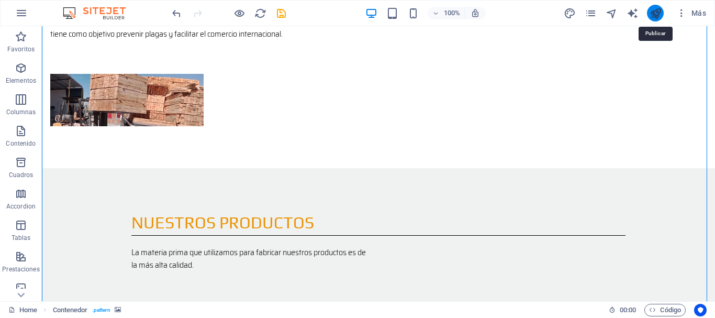
click at [655, 18] on icon "publish" at bounding box center [655, 13] width 12 height 12
